Goal: Transaction & Acquisition: Purchase product/service

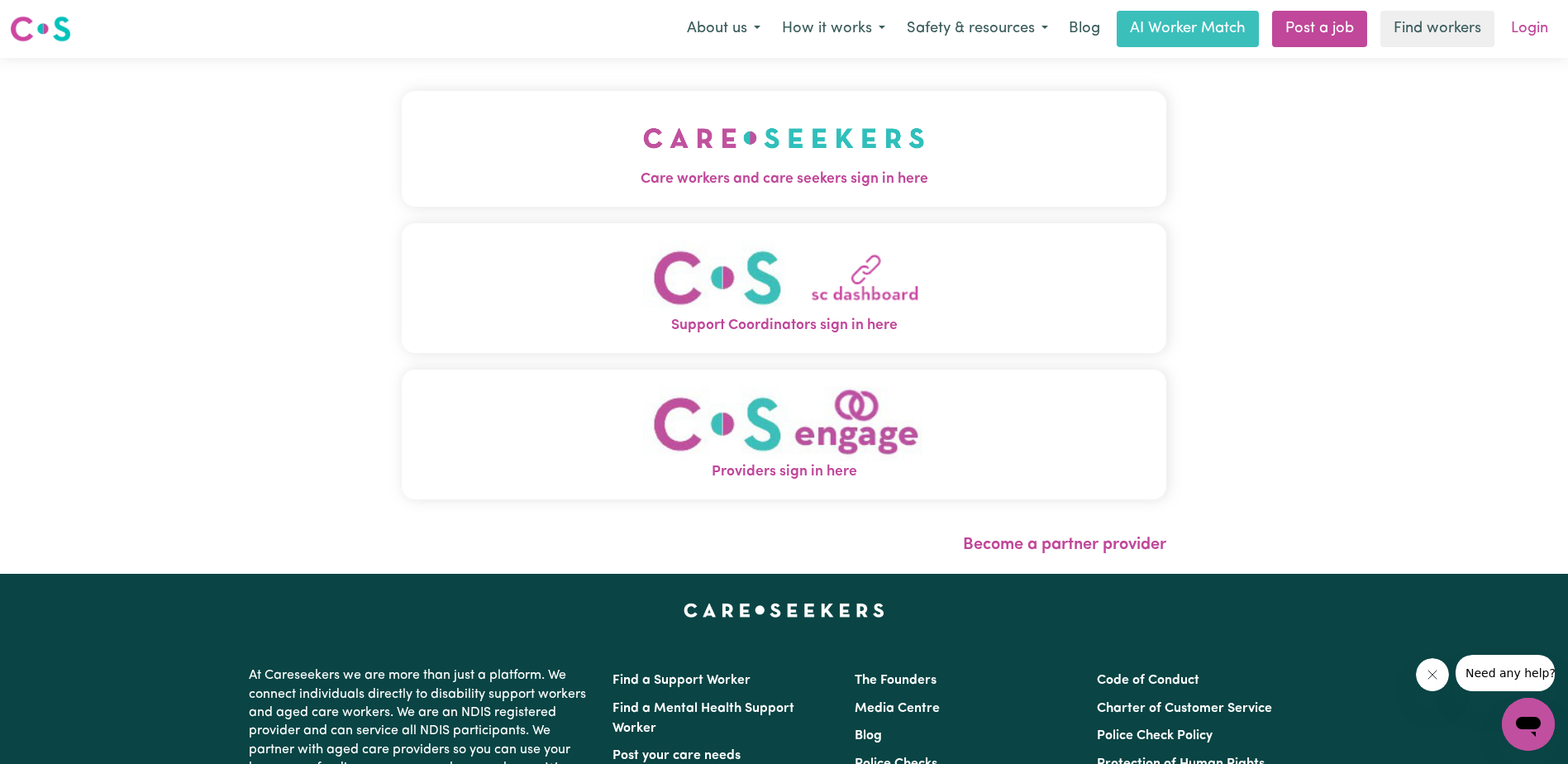
click at [1529, 24] on link "Login" at bounding box center [1530, 29] width 57 height 36
click at [1535, 25] on link "Login" at bounding box center [1530, 29] width 57 height 36
click at [1522, 23] on link "Login" at bounding box center [1530, 29] width 57 height 36
click at [1519, 25] on link "Login" at bounding box center [1530, 29] width 57 height 36
click at [1521, 36] on link "Login" at bounding box center [1530, 29] width 57 height 36
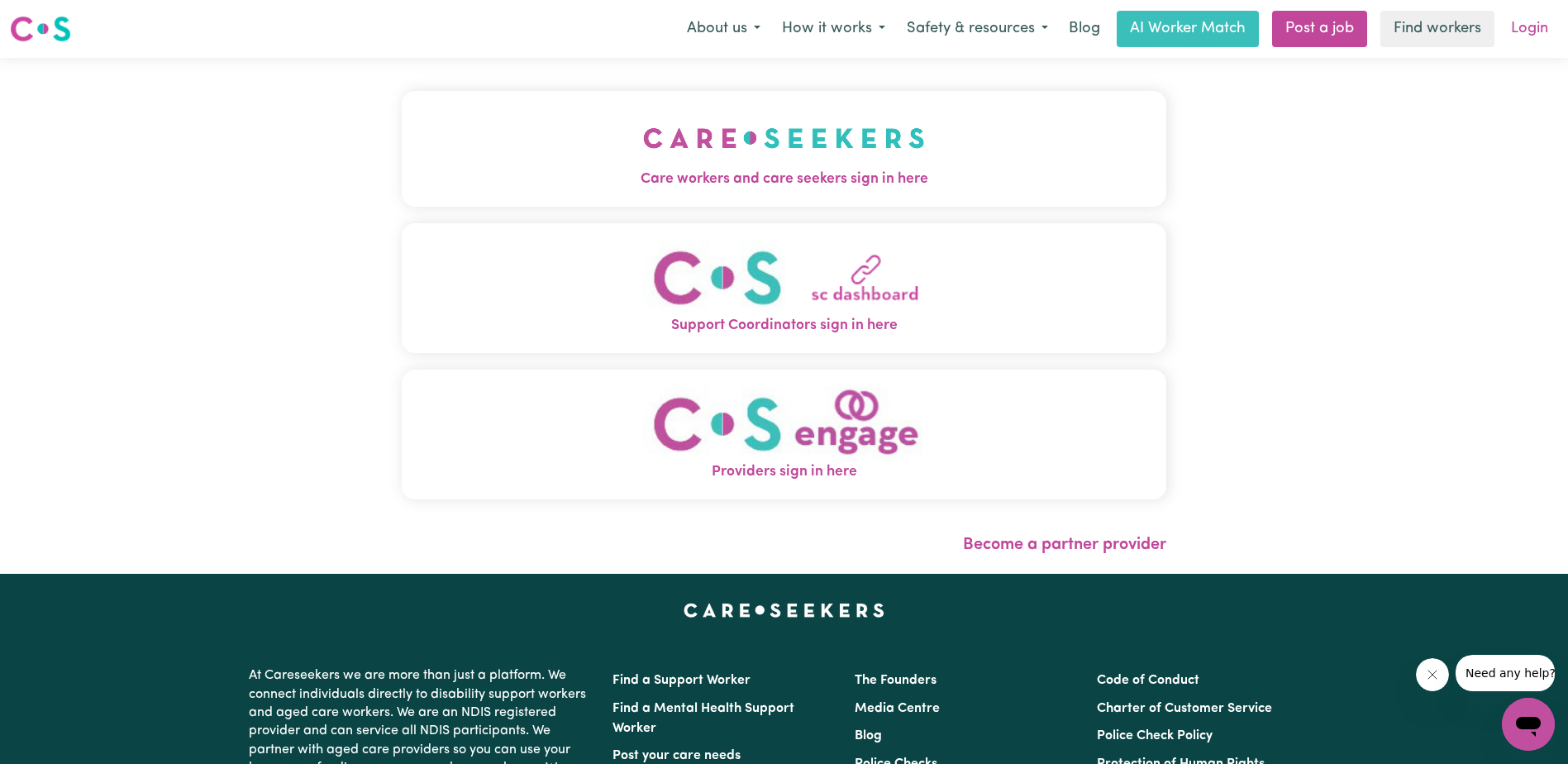
click at [1532, 24] on link "Login" at bounding box center [1530, 29] width 57 height 36
click at [1530, 24] on link "Login" at bounding box center [1530, 29] width 57 height 36
click at [1515, 29] on link "Login" at bounding box center [1530, 29] width 57 height 36
click at [1520, 28] on link "Login" at bounding box center [1530, 29] width 57 height 36
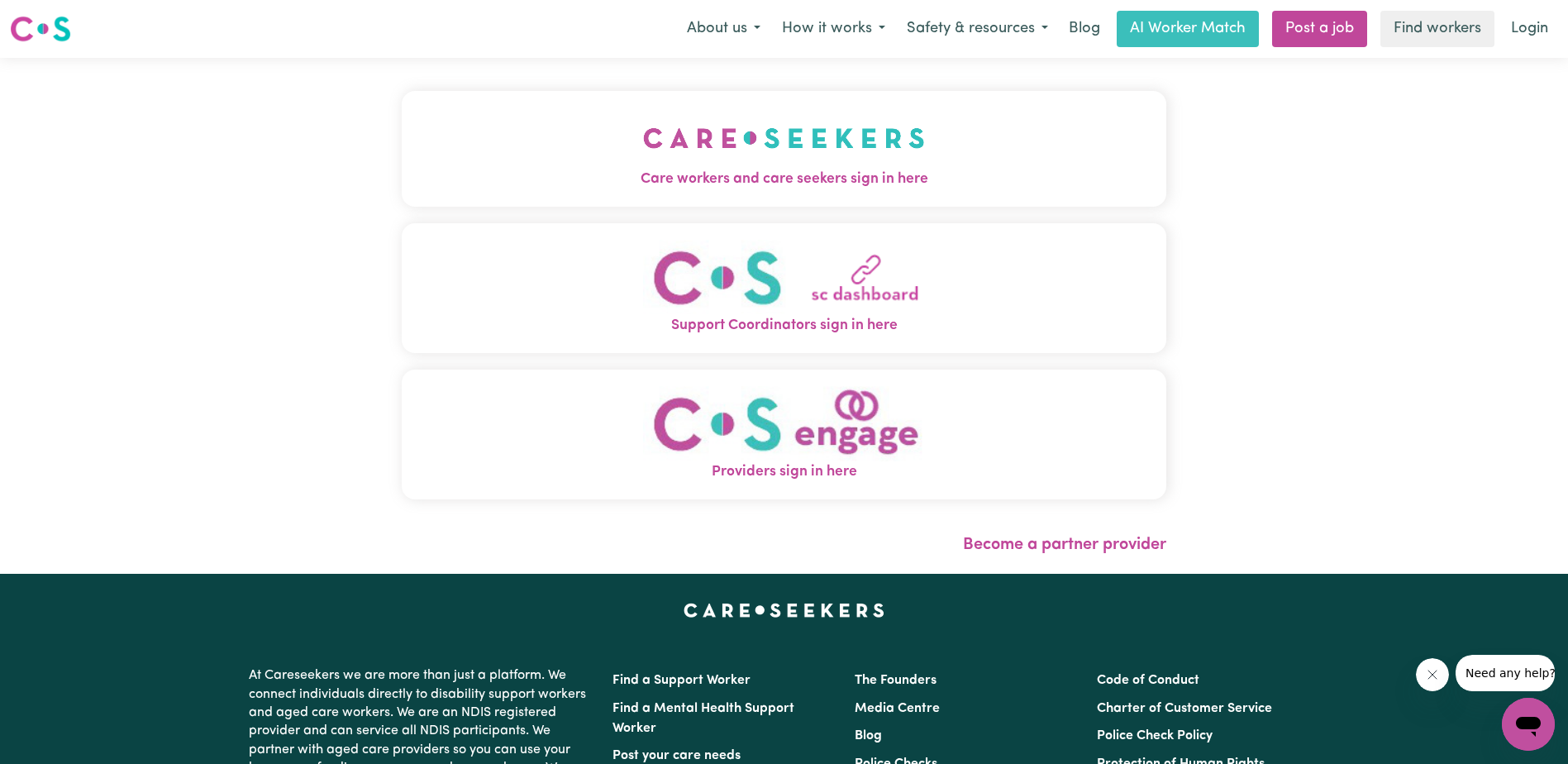
click at [804, 169] on span "Care workers and care seekers sign in here" at bounding box center [784, 179] width 764 height 22
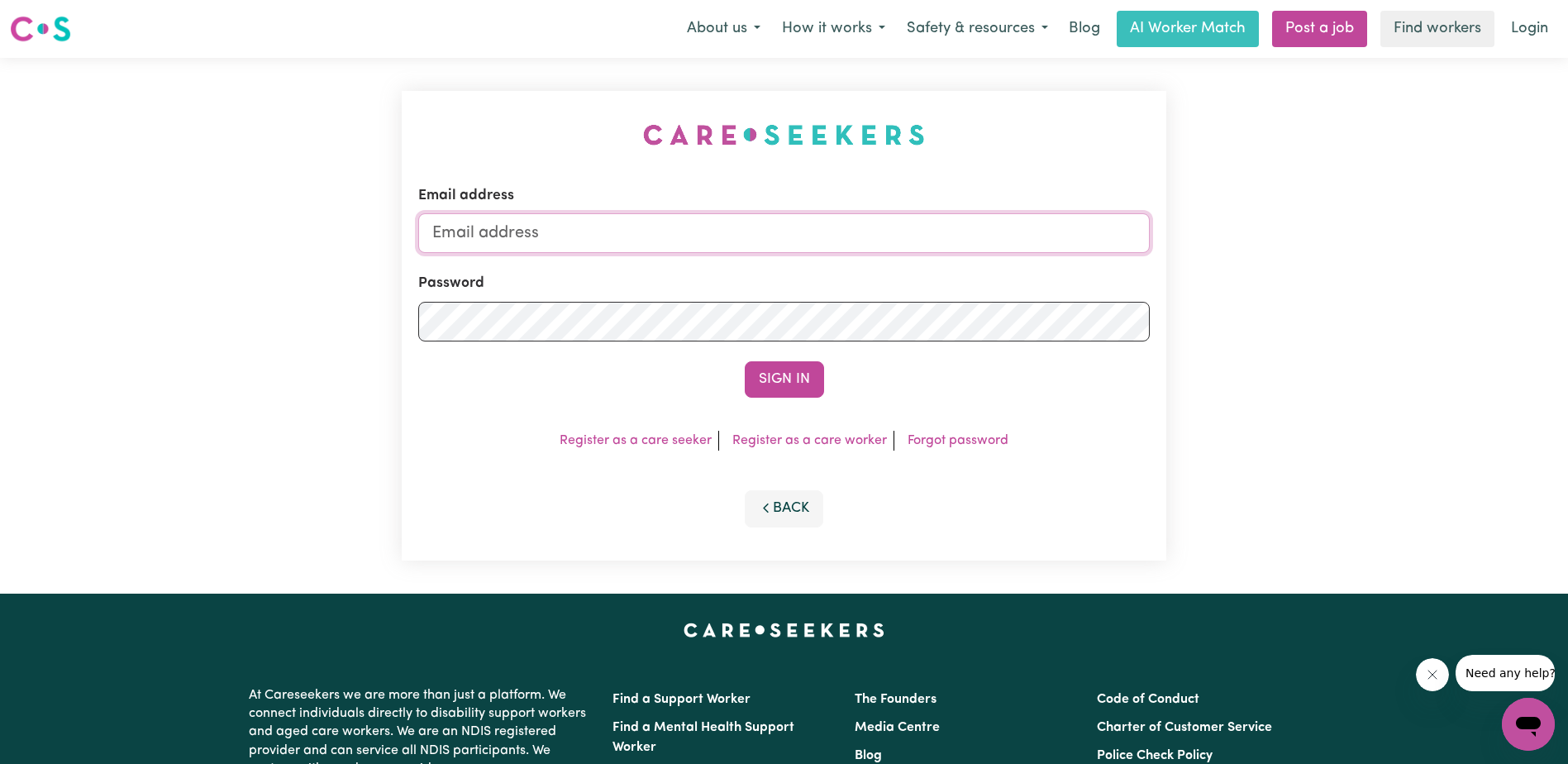
type input "harold@villagefair.net.au"
click at [780, 379] on button "Sign In" at bounding box center [784, 380] width 79 height 36
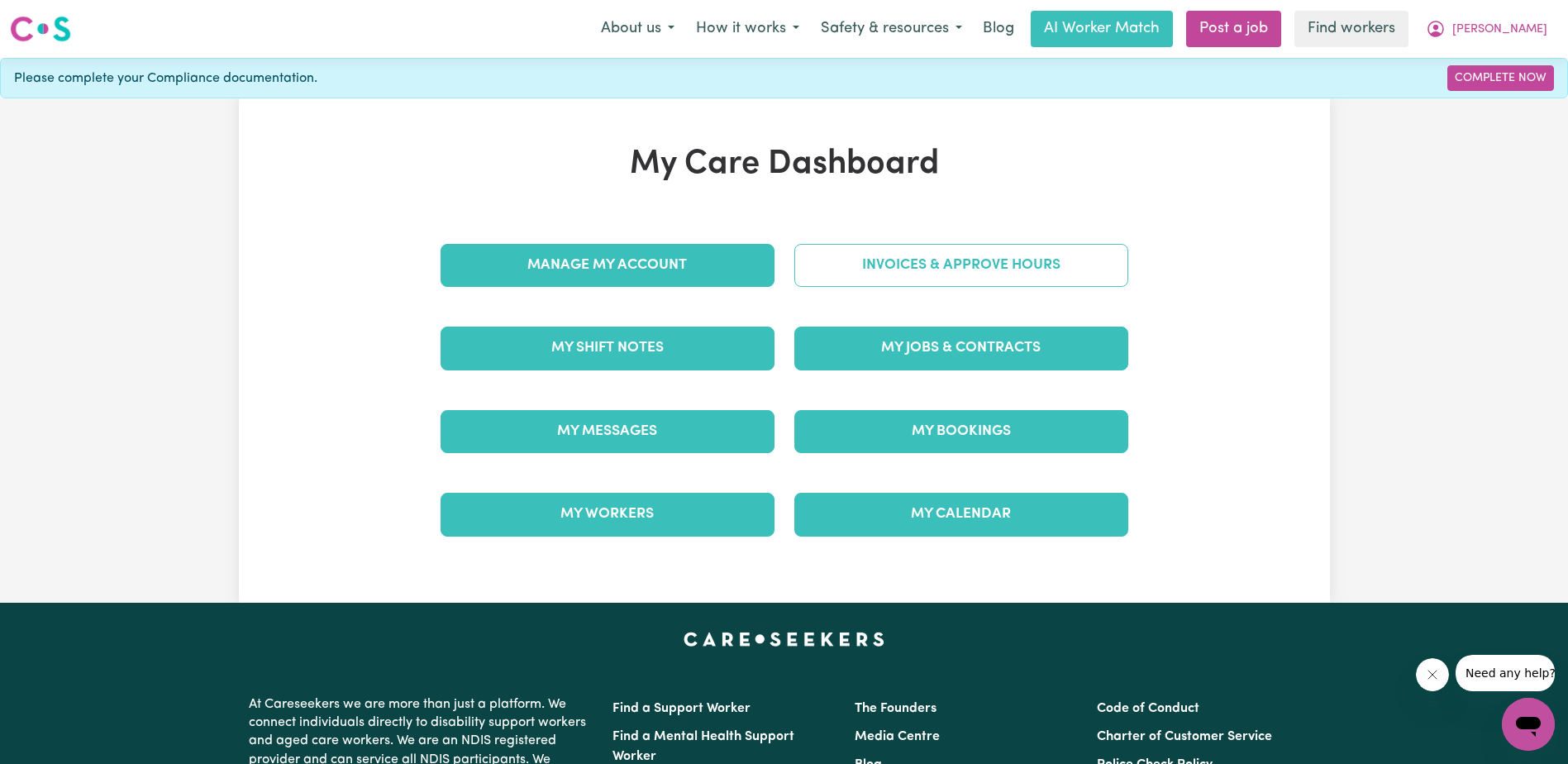
click at [937, 264] on link "Invoices & Approve Hours" at bounding box center [961, 265] width 334 height 43
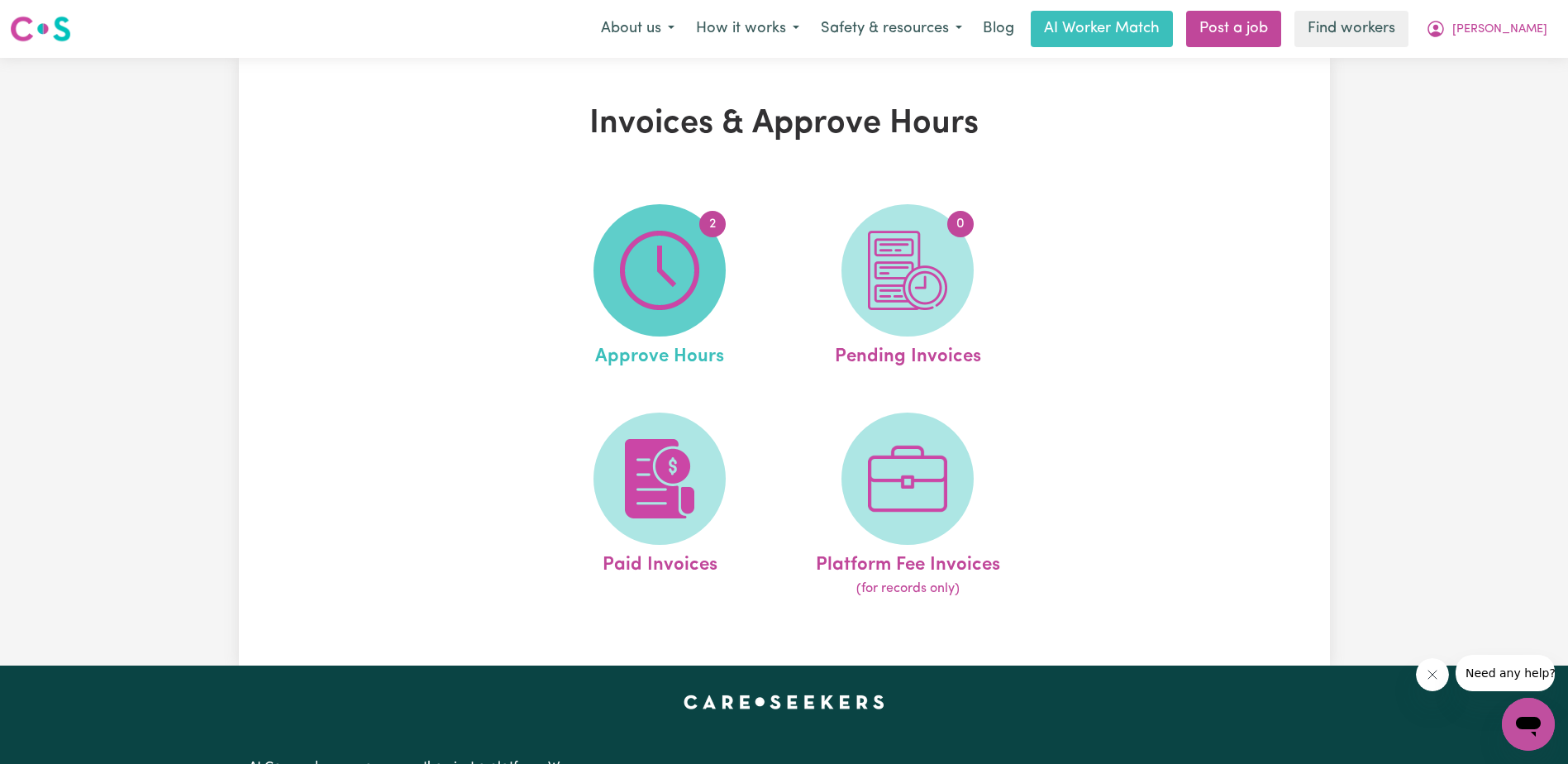
click at [676, 271] on img at bounding box center [659, 270] width 79 height 79
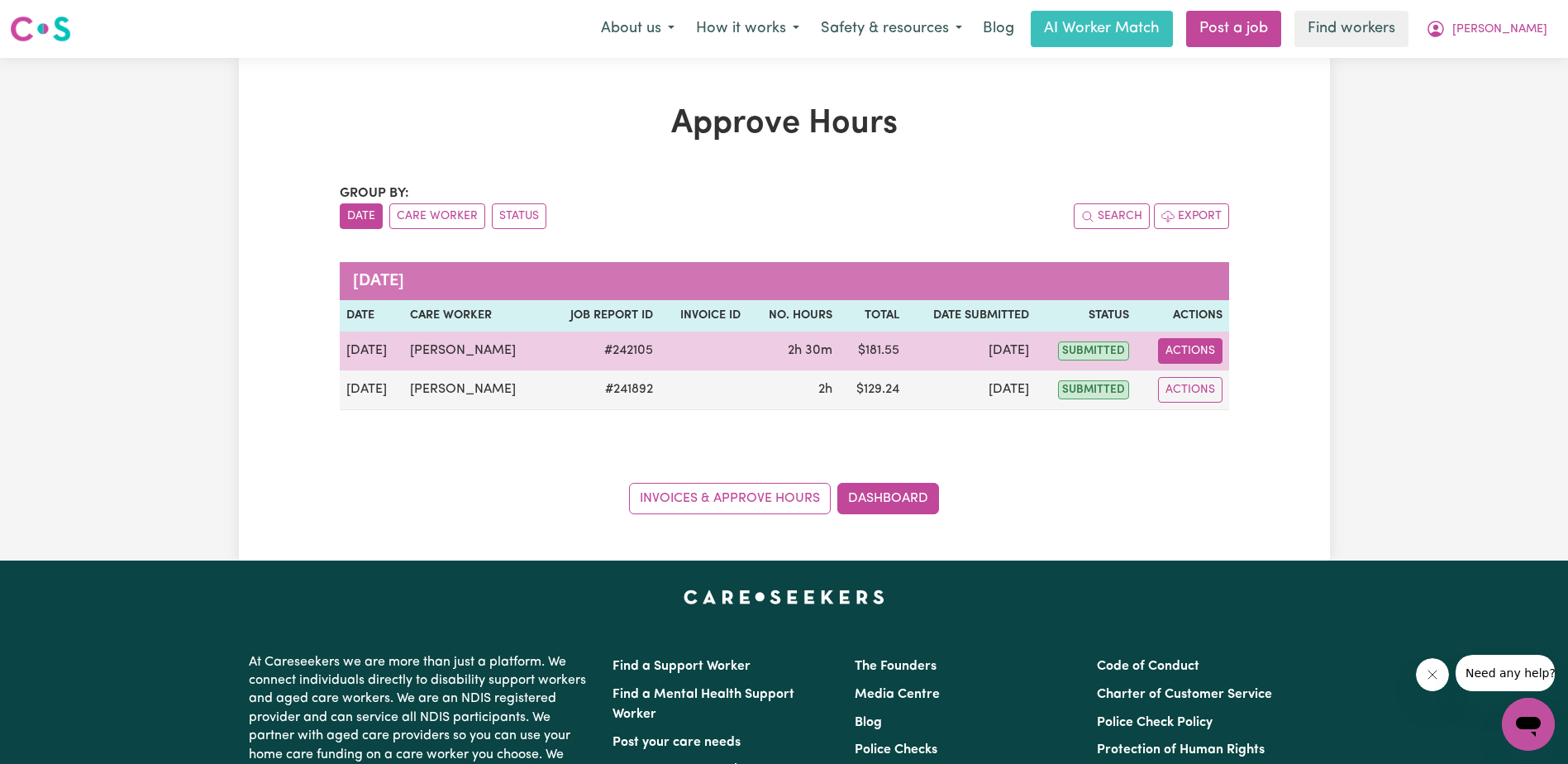
click at [1190, 351] on button "Actions" at bounding box center [1190, 351] width 65 height 25
click at [1210, 390] on link "View Job Report" at bounding box center [1230, 390] width 141 height 33
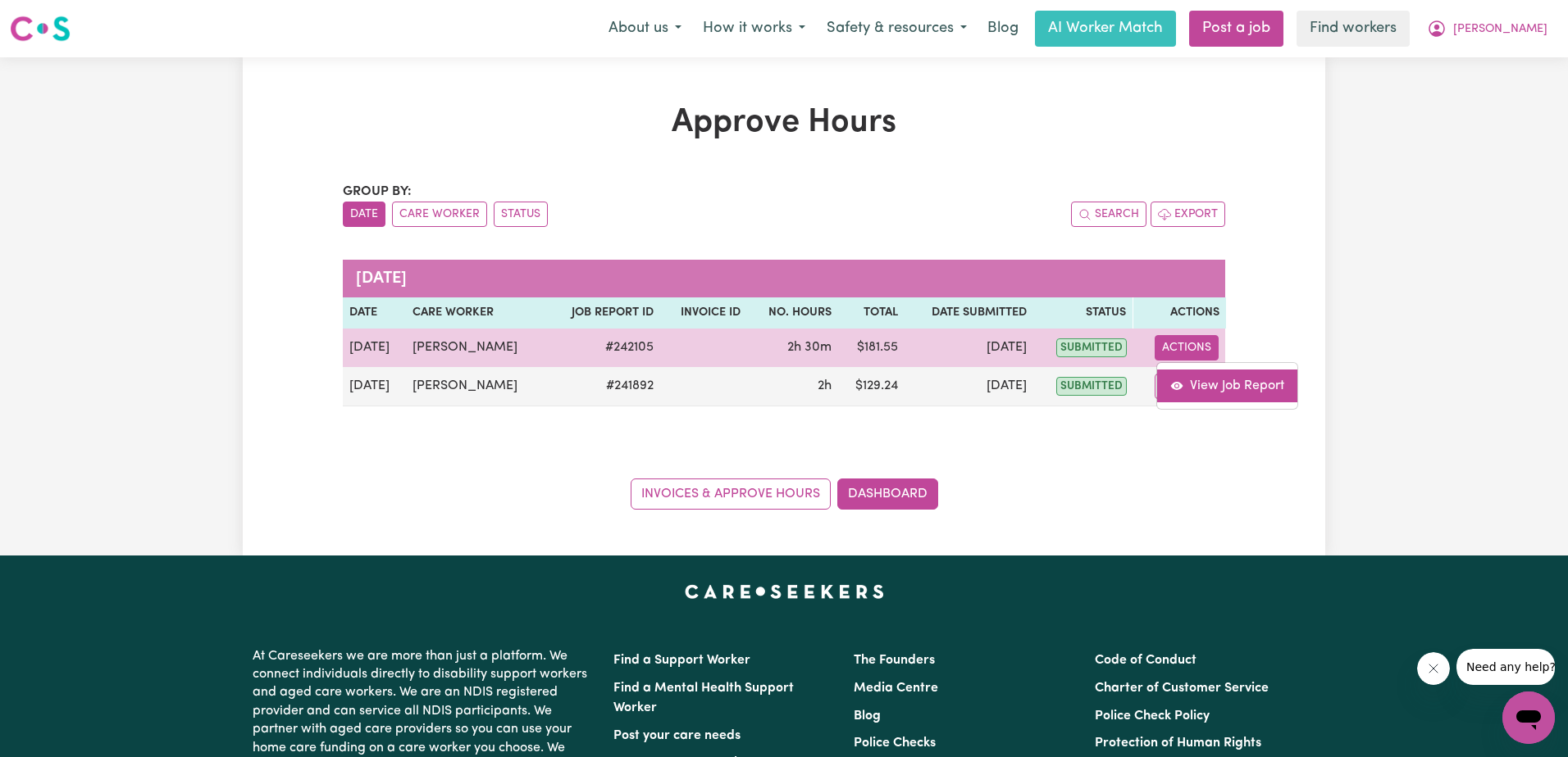
select select "pm"
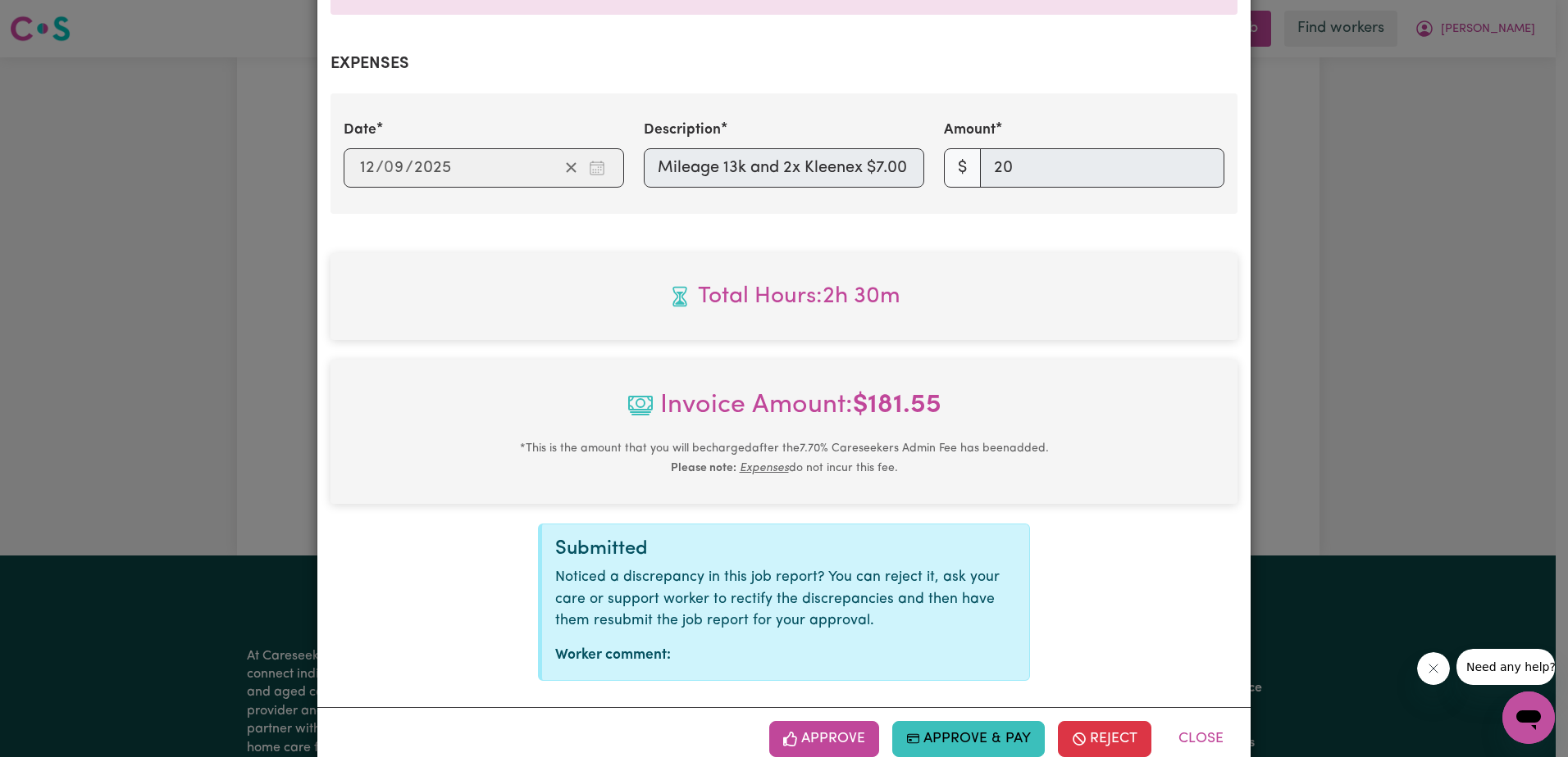
scroll to position [607, 0]
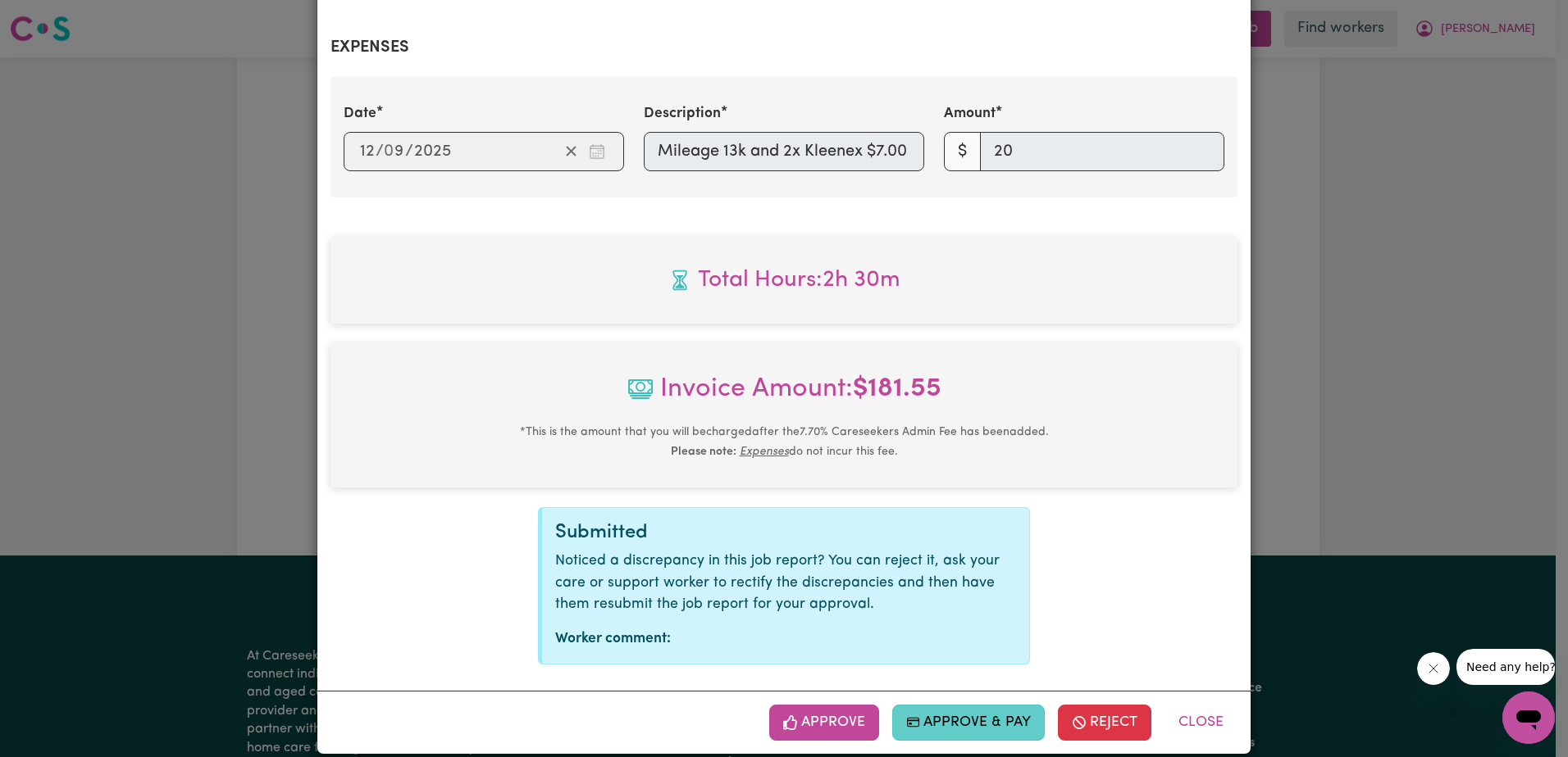
click at [937, 705] on button "Approve & Pay" at bounding box center [969, 723] width 153 height 36
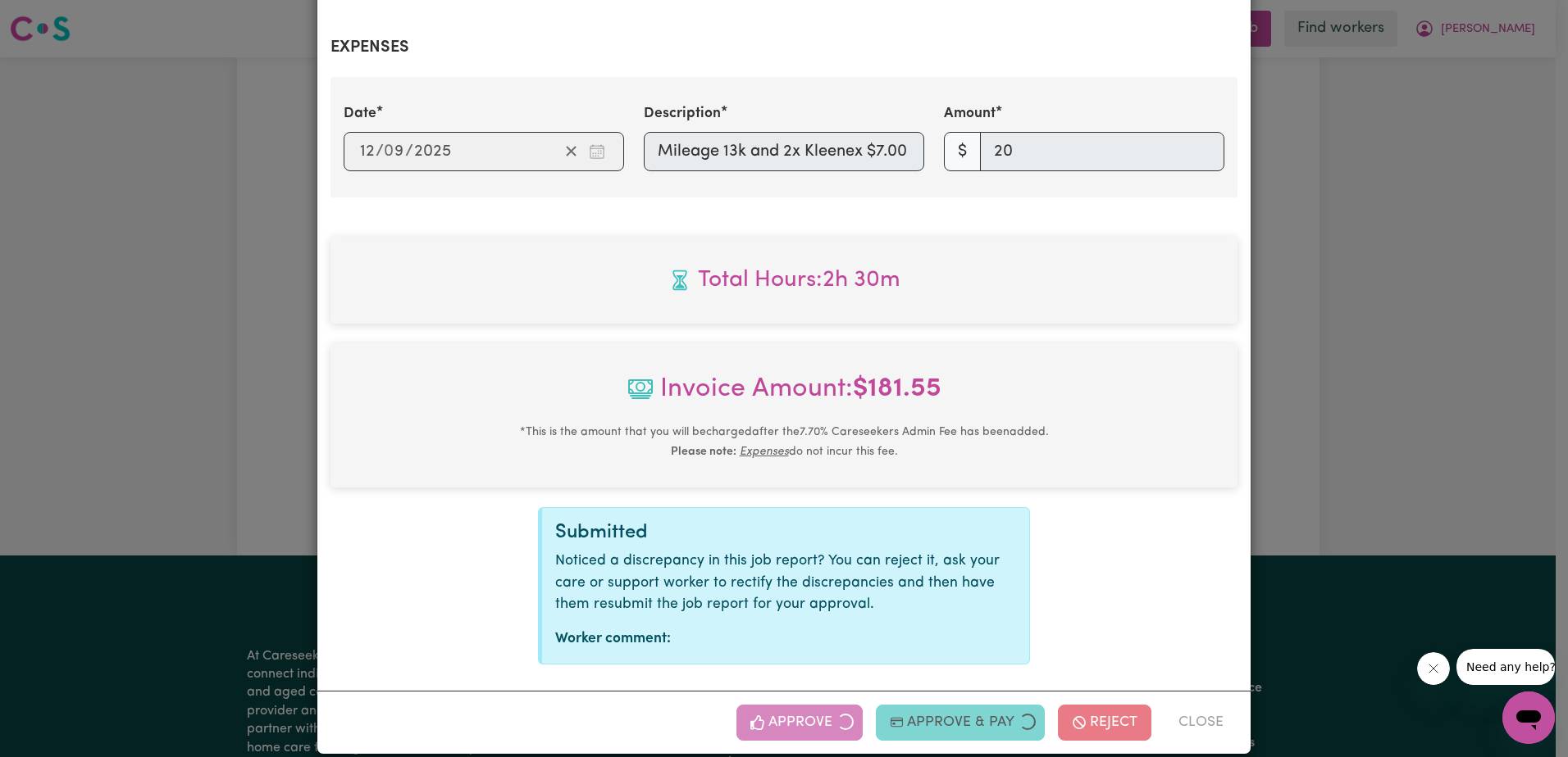
scroll to position [343, 0]
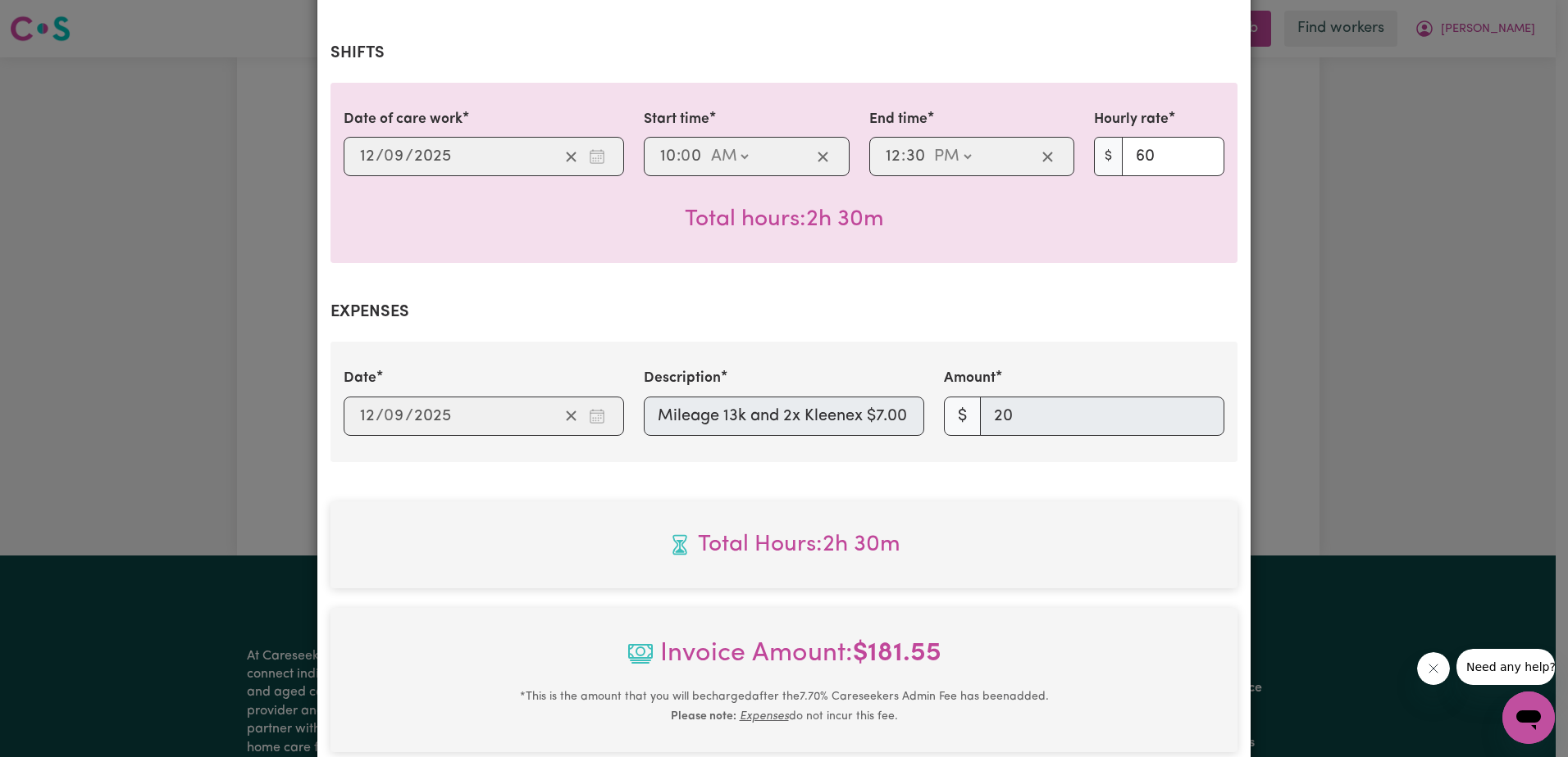
select select "card_1QINzUB2z0xKyepBNbshkzjV"
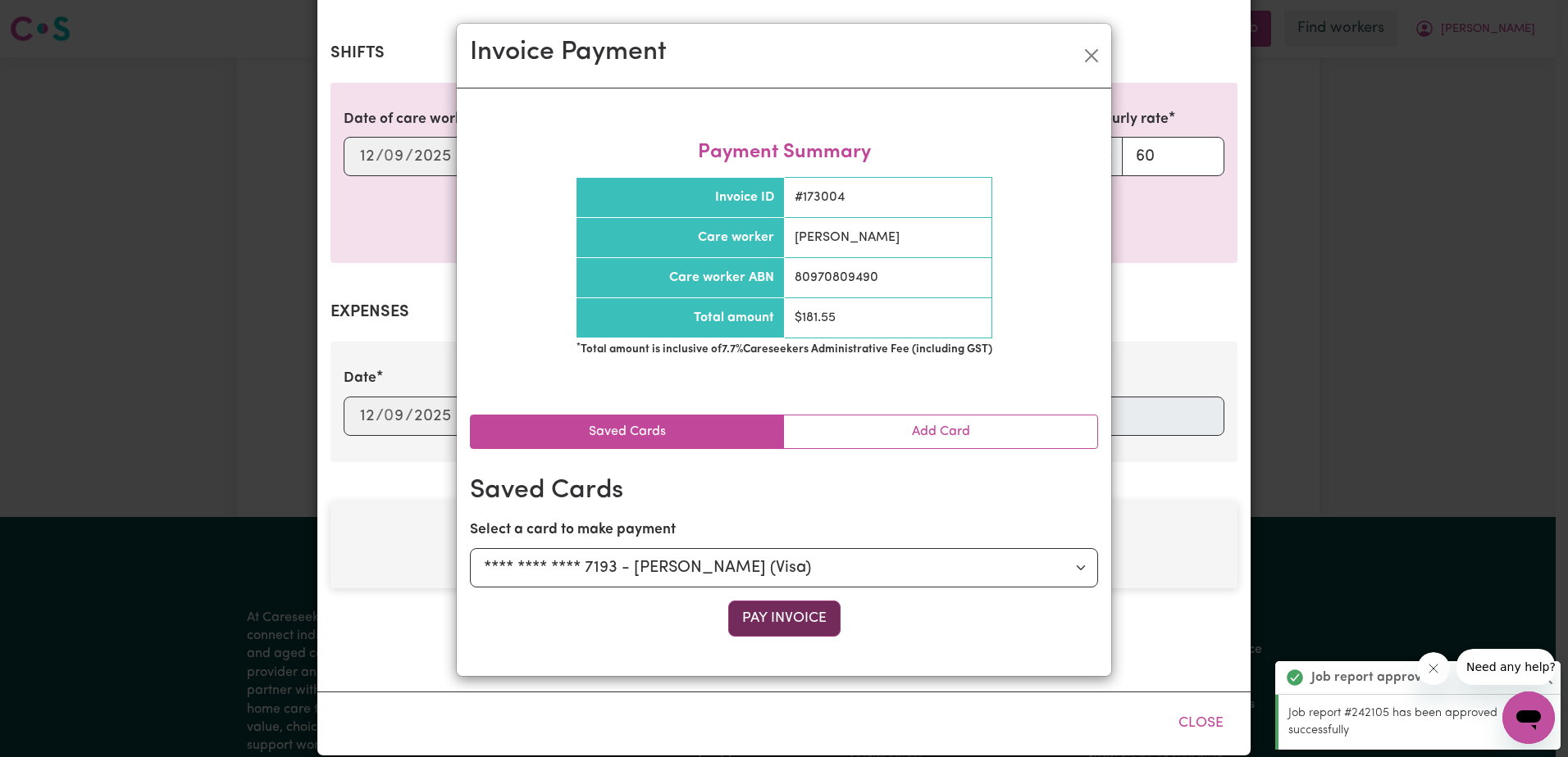
click at [812, 619] on button "Pay Invoice" at bounding box center [784, 619] width 112 height 36
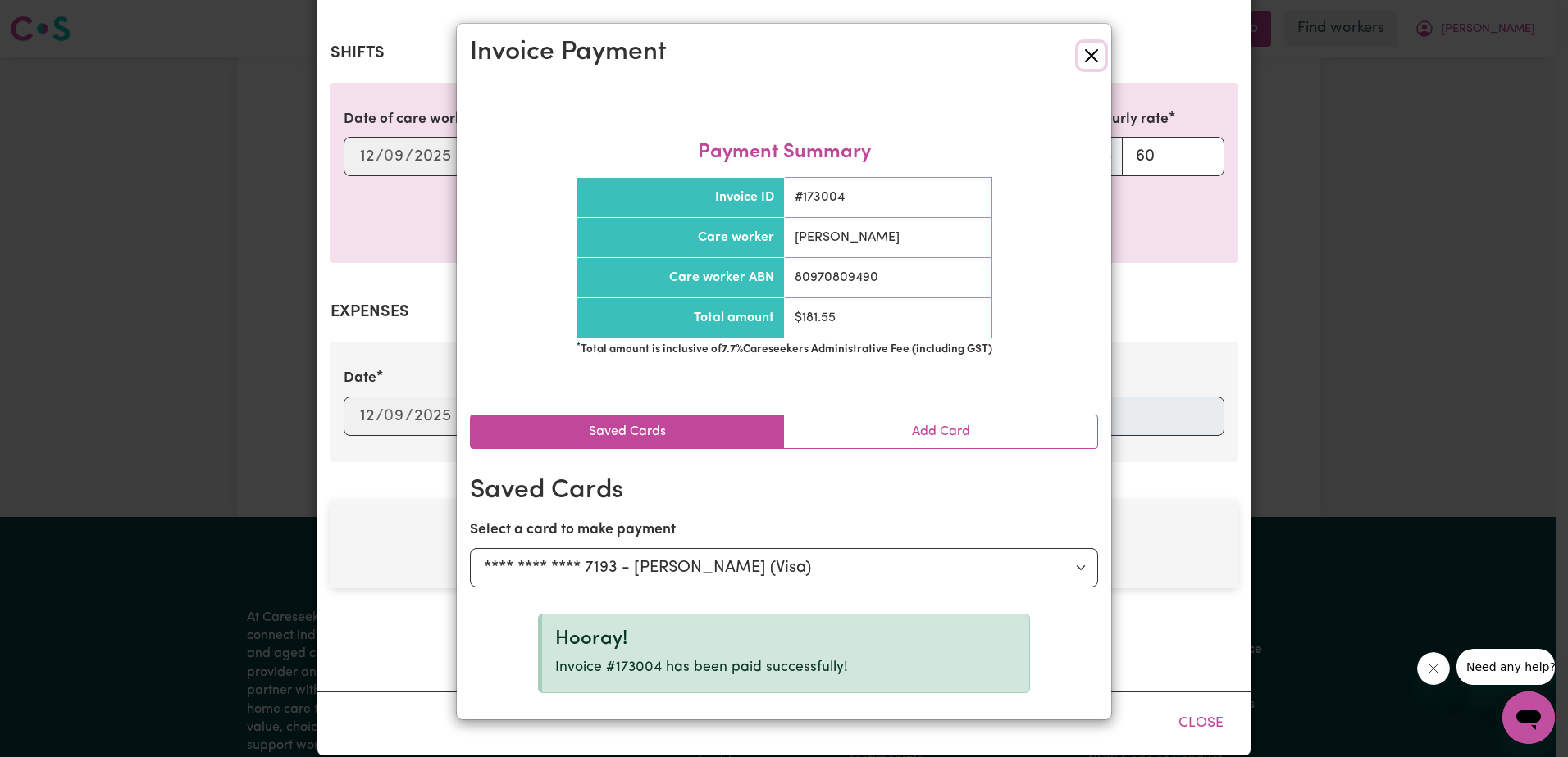
click at [1088, 56] on button "Close" at bounding box center [1091, 55] width 26 height 26
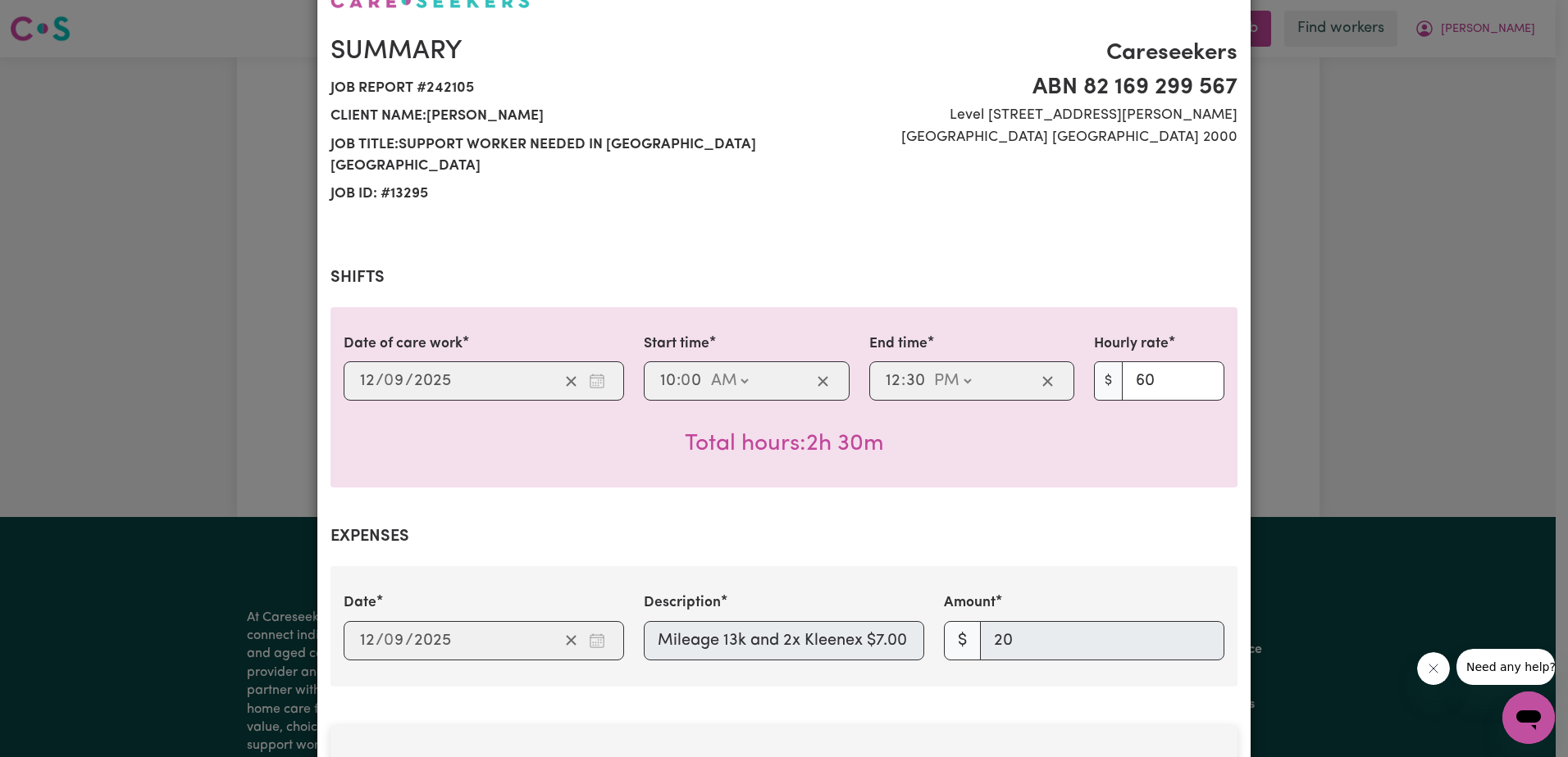
scroll to position [97, 0]
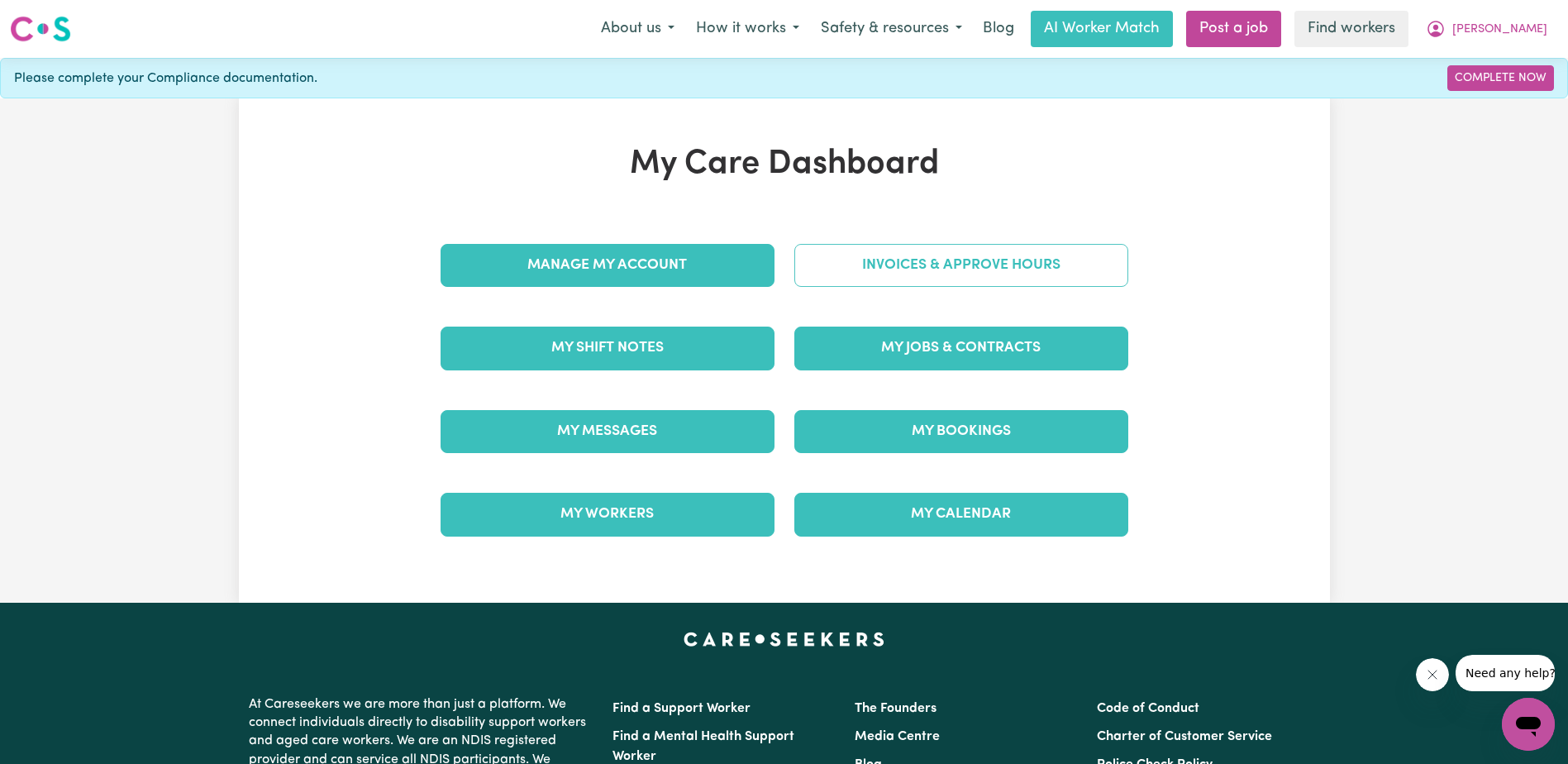
click at [928, 258] on link "Invoices & Approve Hours" at bounding box center [961, 265] width 334 height 43
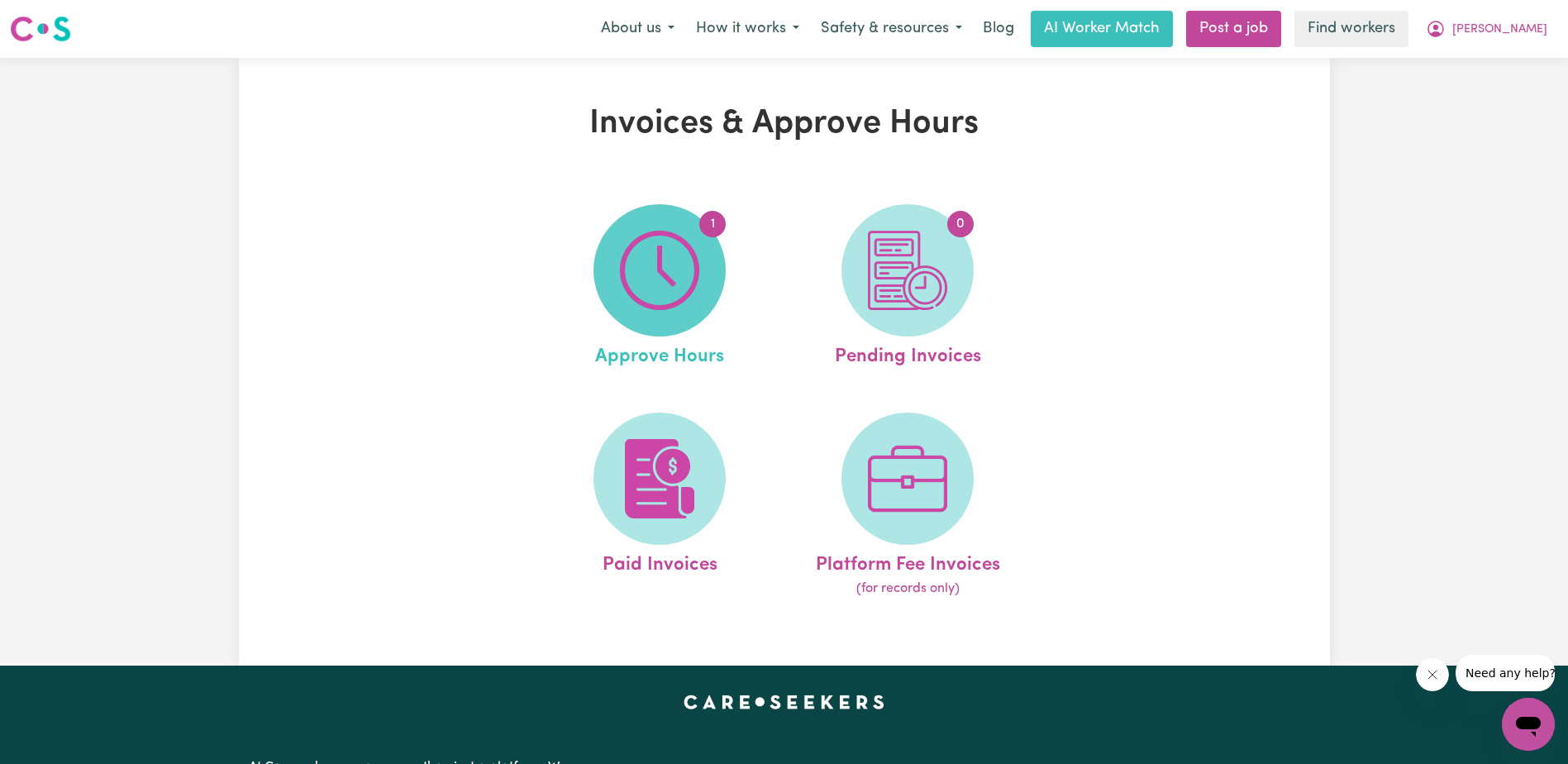
click at [677, 285] on img at bounding box center [659, 270] width 79 height 79
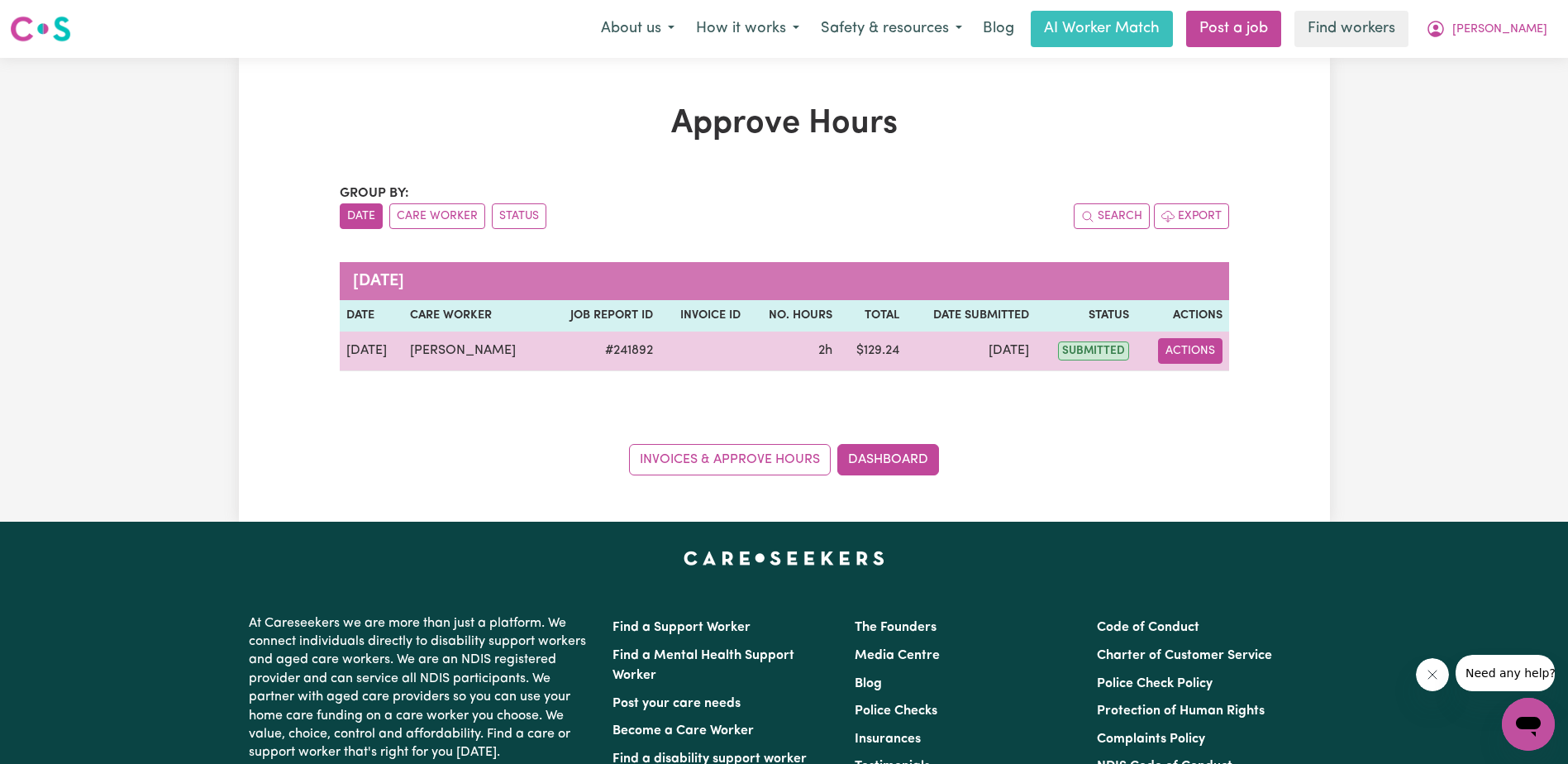
click at [1196, 351] on button "Actions" at bounding box center [1190, 351] width 65 height 25
click at [1214, 383] on link "View Job Report" at bounding box center [1230, 390] width 141 height 33
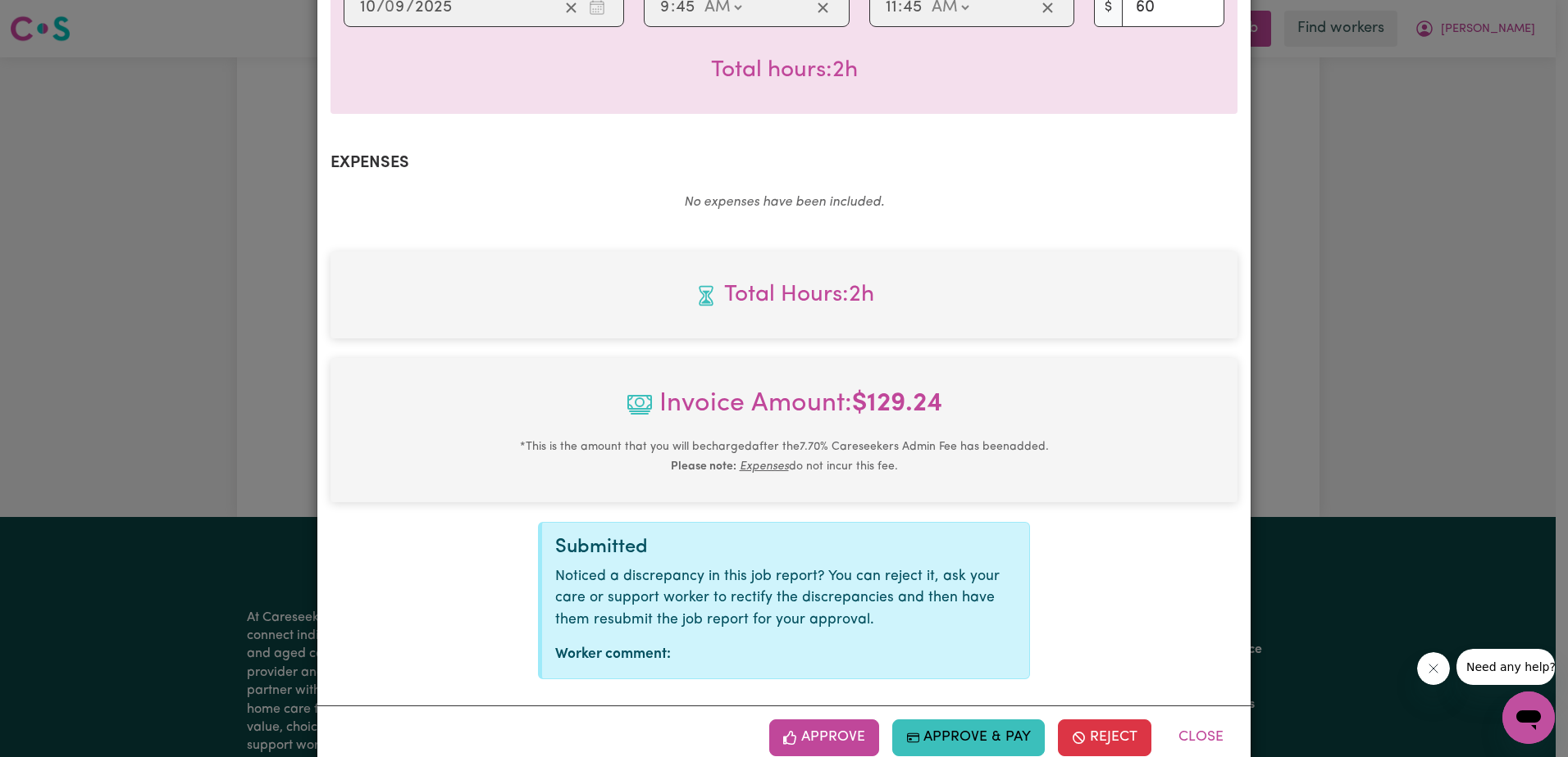
scroll to position [506, 0]
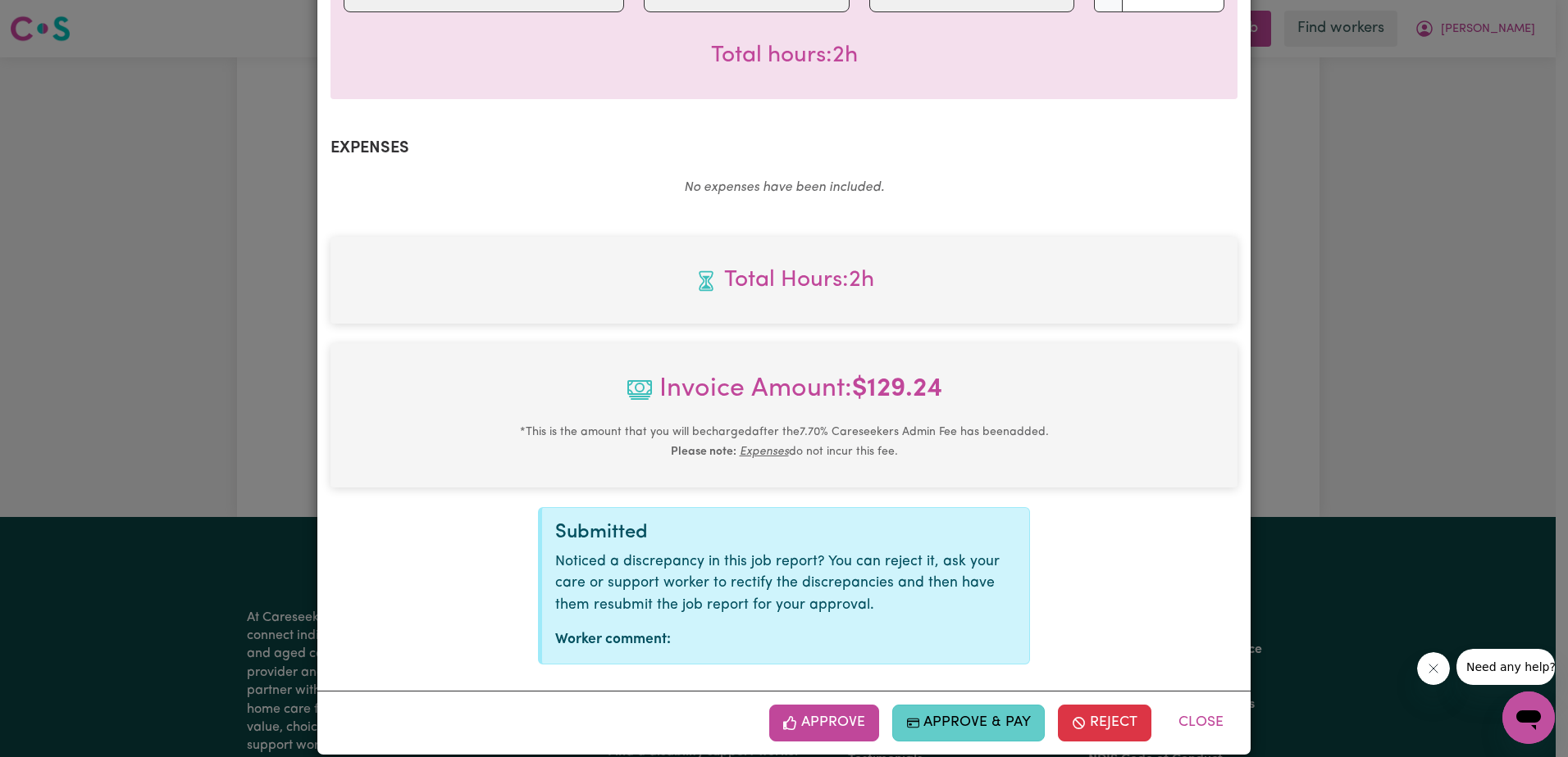
click at [962, 705] on button "Approve & Pay" at bounding box center [969, 723] width 153 height 36
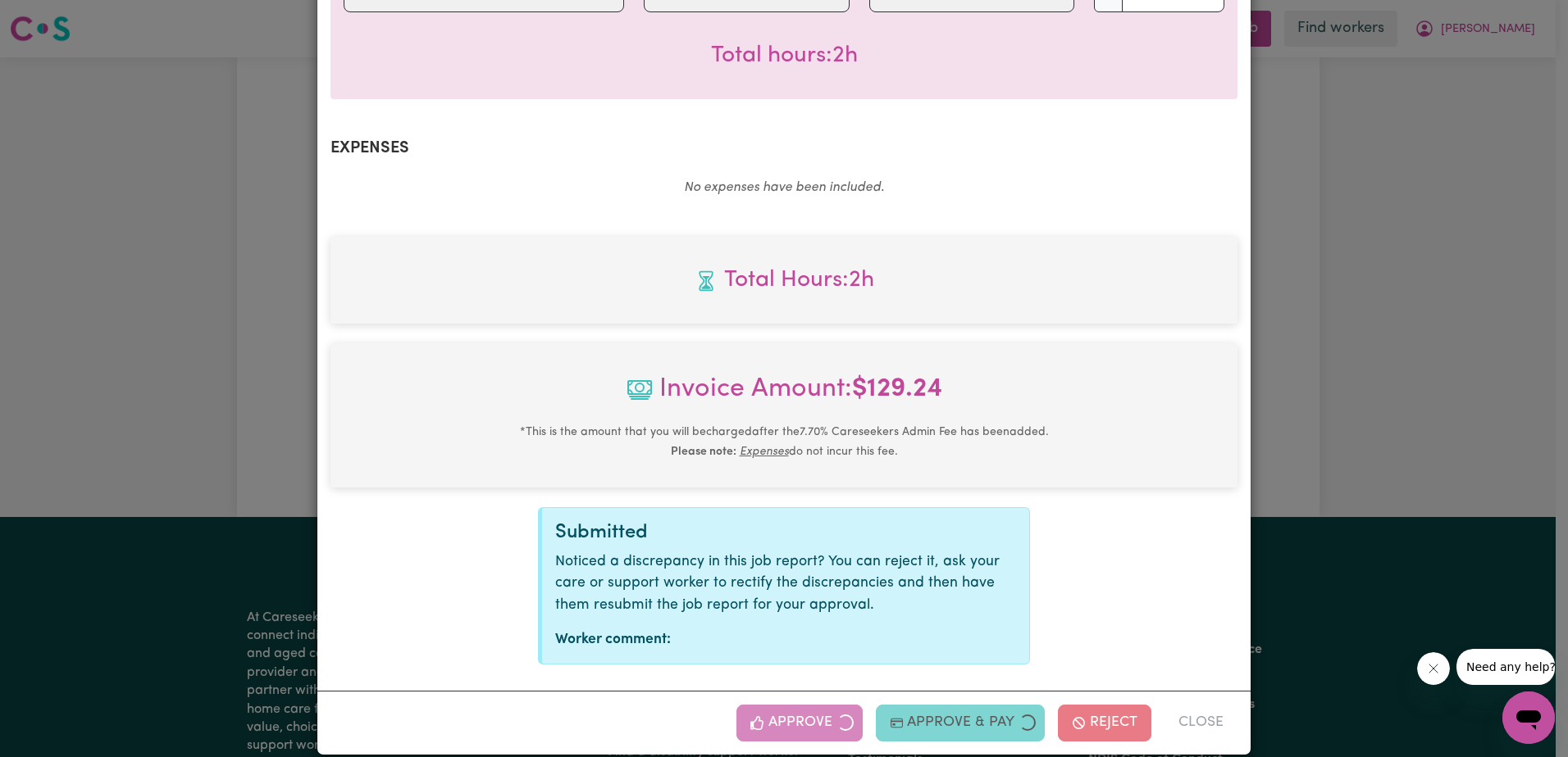
select select "card_1QINzUB2z0xKyepBNbshkzjV"
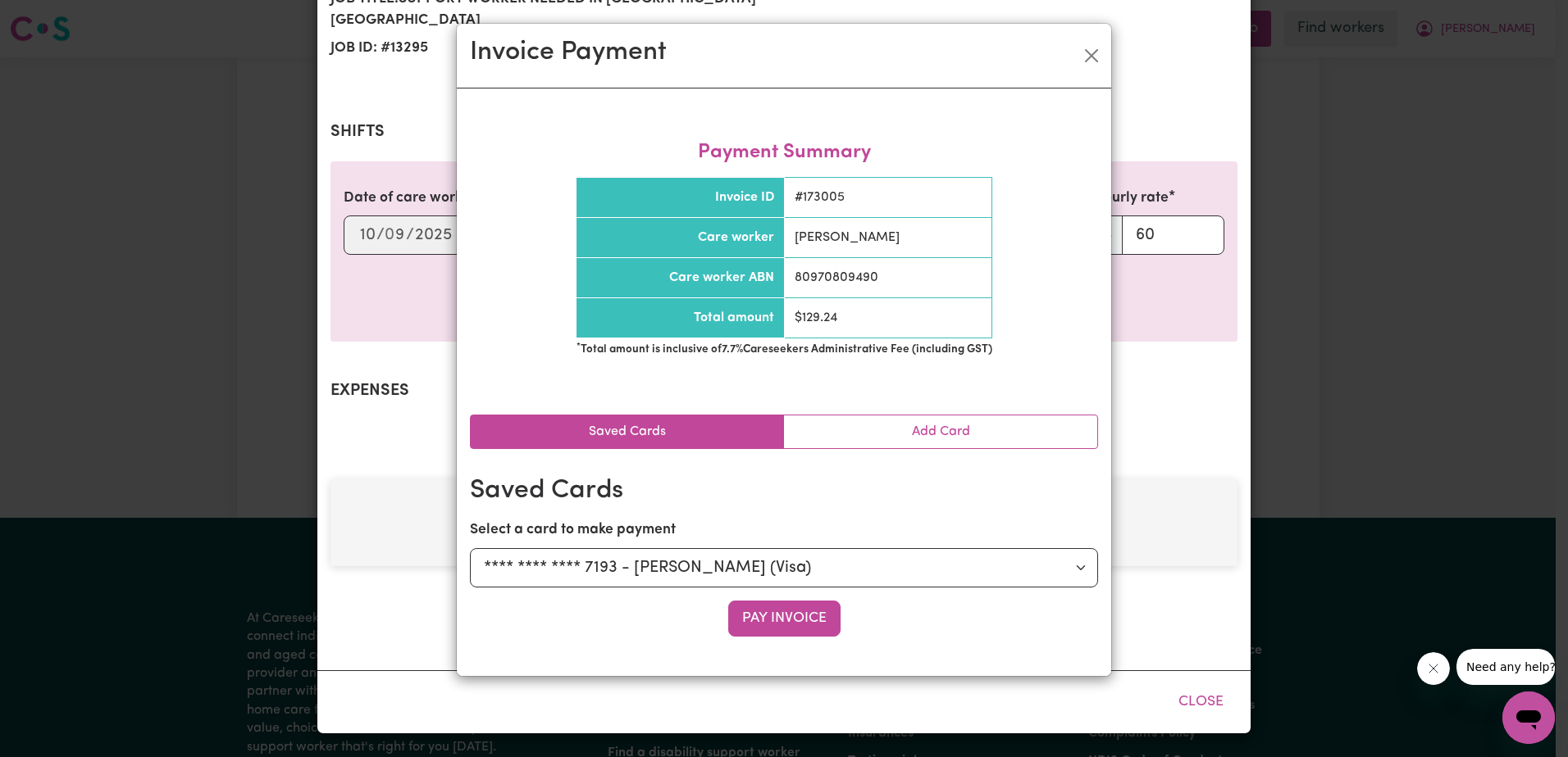
scroll to position [243, 0]
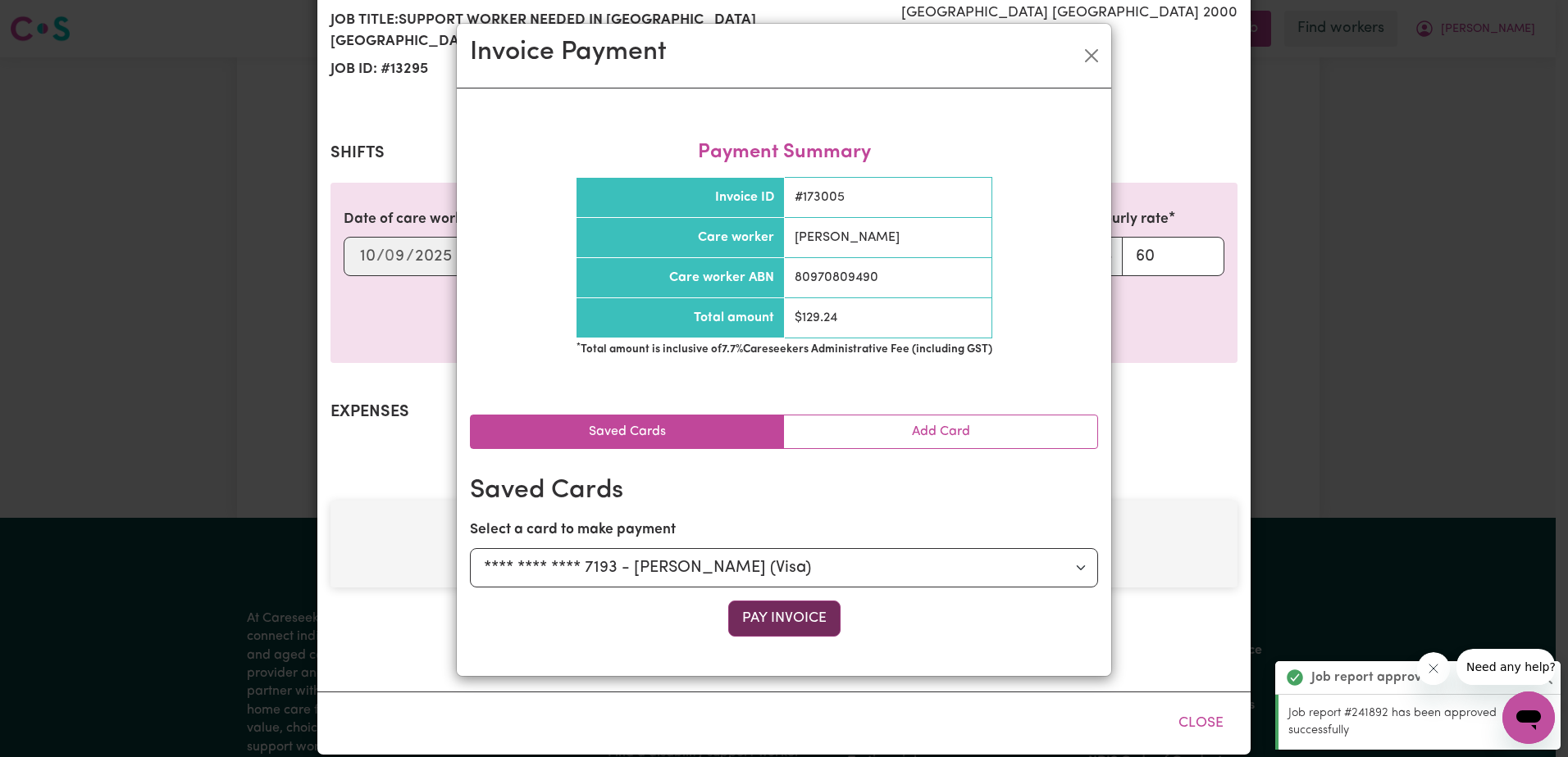
click at [828, 623] on button "Pay Invoice" at bounding box center [784, 619] width 112 height 36
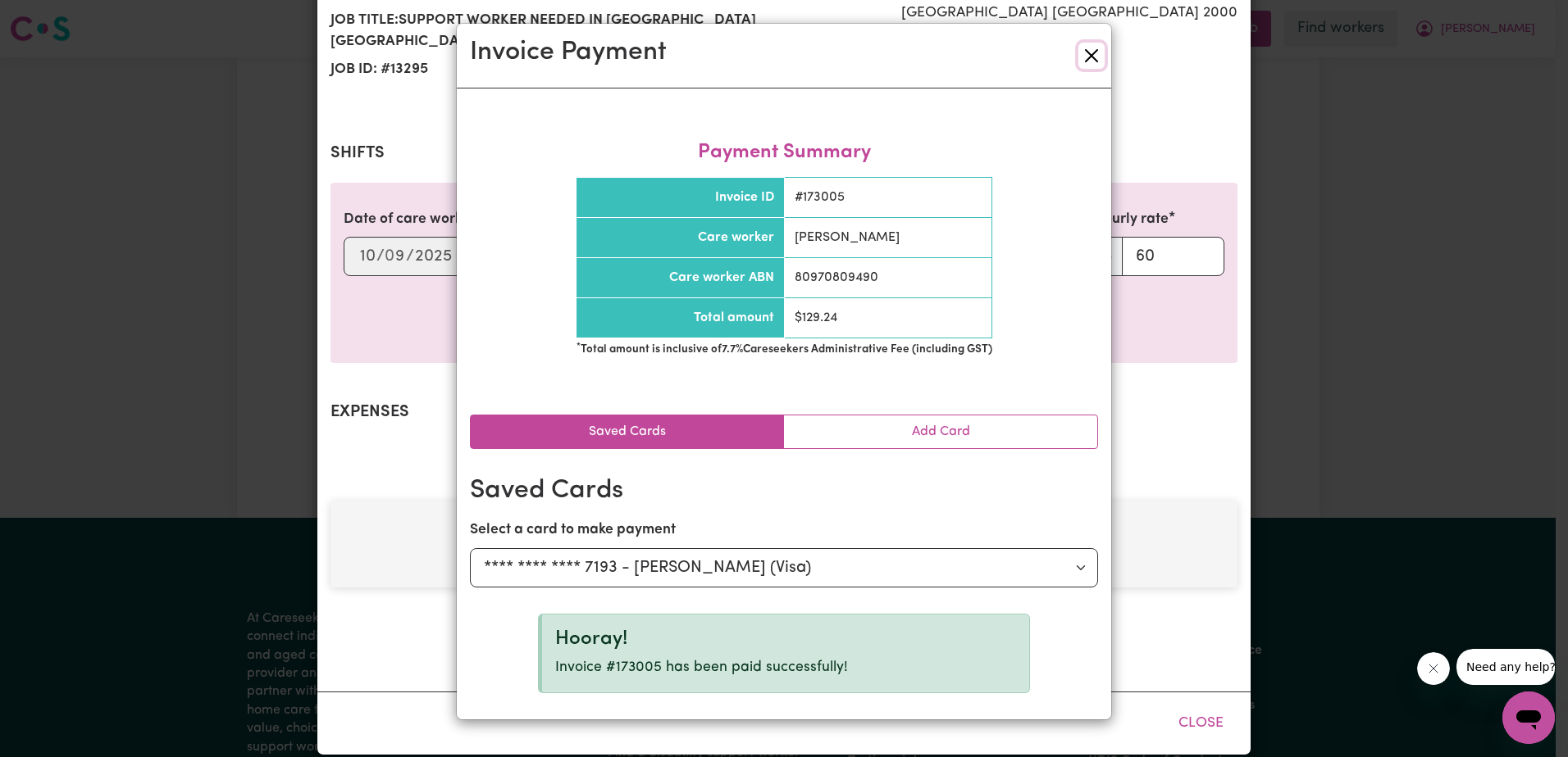
drag, startPoint x: 1088, startPoint y: 56, endPoint x: 1157, endPoint y: 16, distance: 79.8
click at [1089, 56] on button "Close" at bounding box center [1091, 55] width 26 height 26
